Goal: Find specific page/section: Find specific page/section

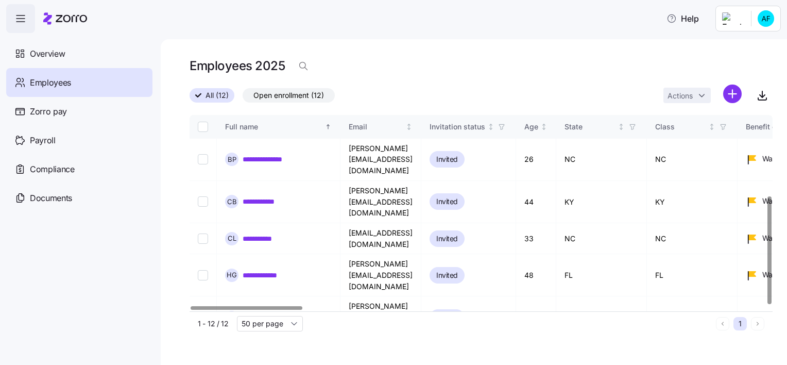
scroll to position [146, 0]
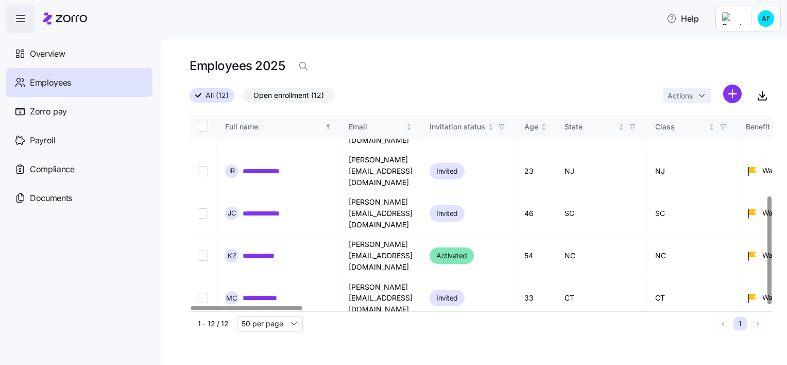
click at [62, 78] on span "Employees" at bounding box center [50, 82] width 41 height 13
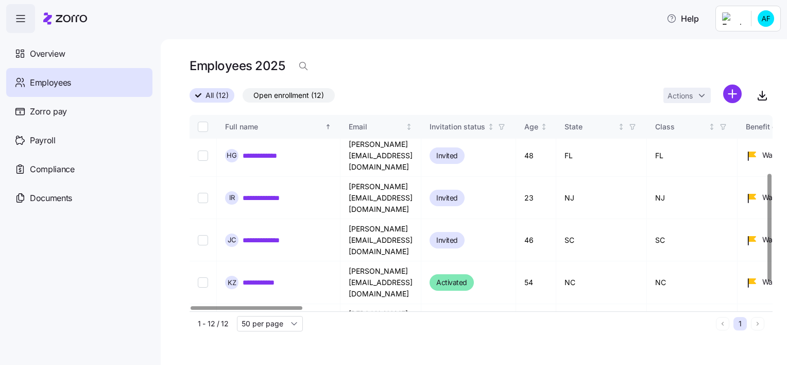
scroll to position [146, 0]
